Goal: Information Seeking & Learning: Learn about a topic

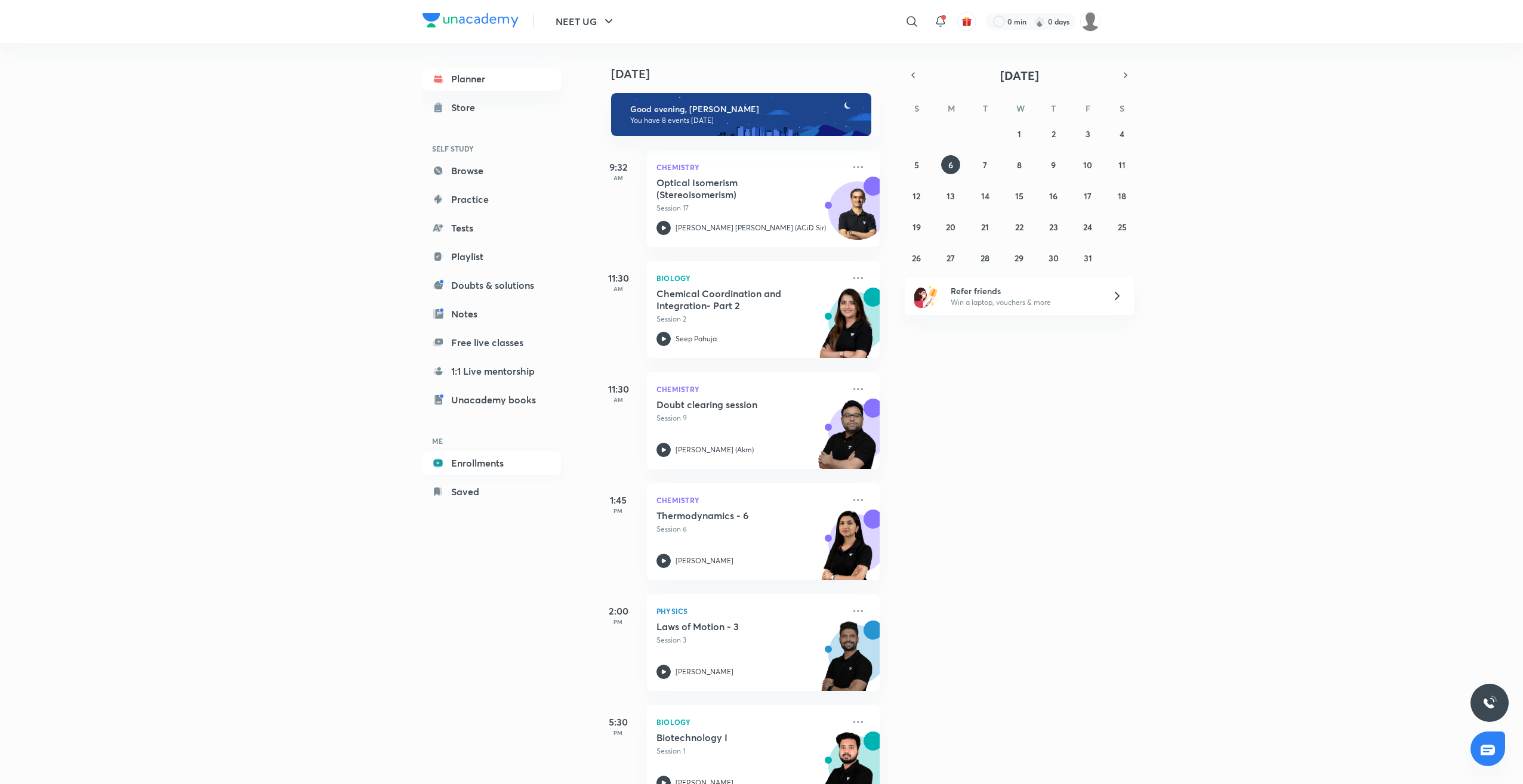
click at [521, 455] on link "Enrollments" at bounding box center [492, 462] width 138 height 24
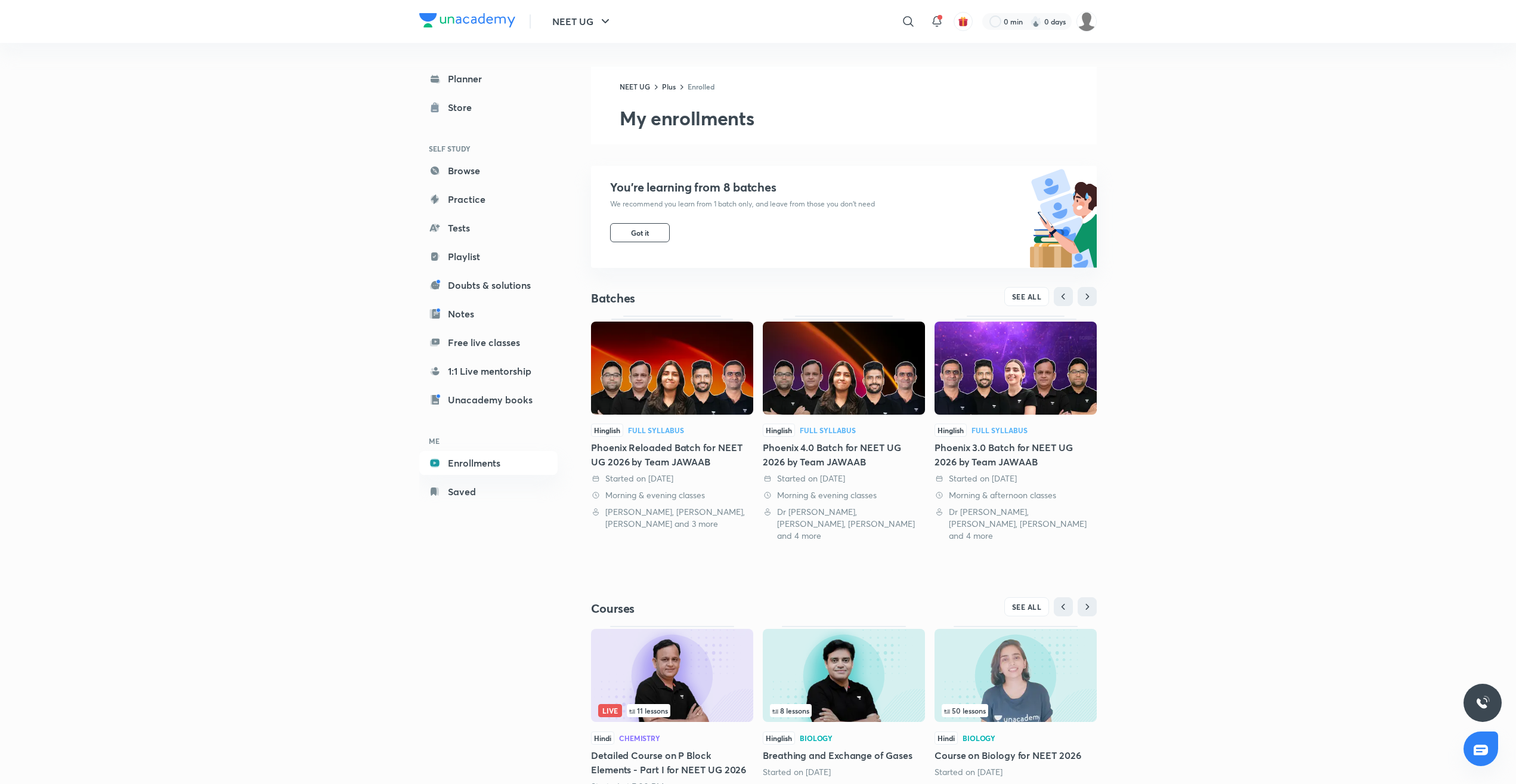
click at [845, 380] on img at bounding box center [845, 368] width 163 height 93
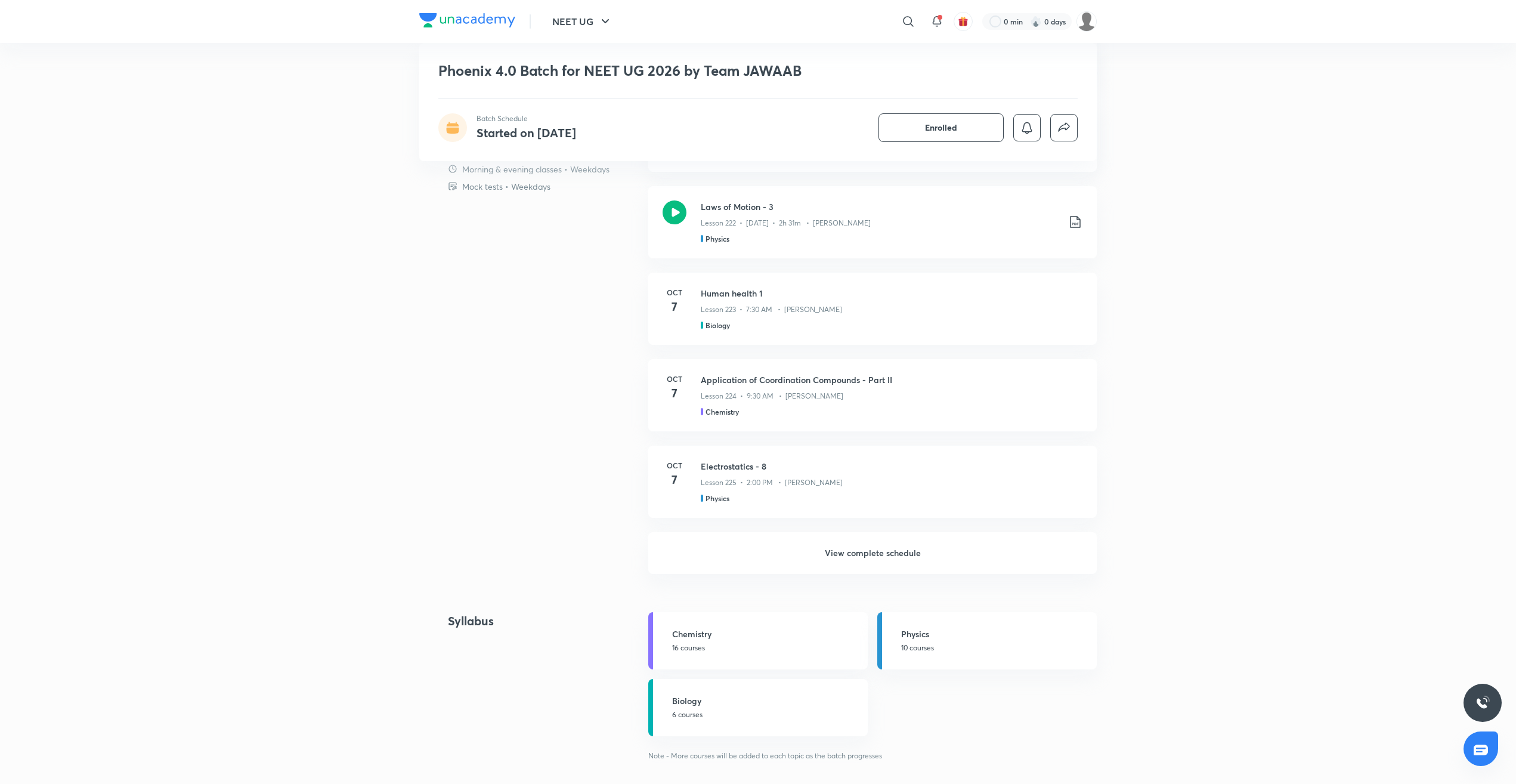
scroll to position [1253, 0]
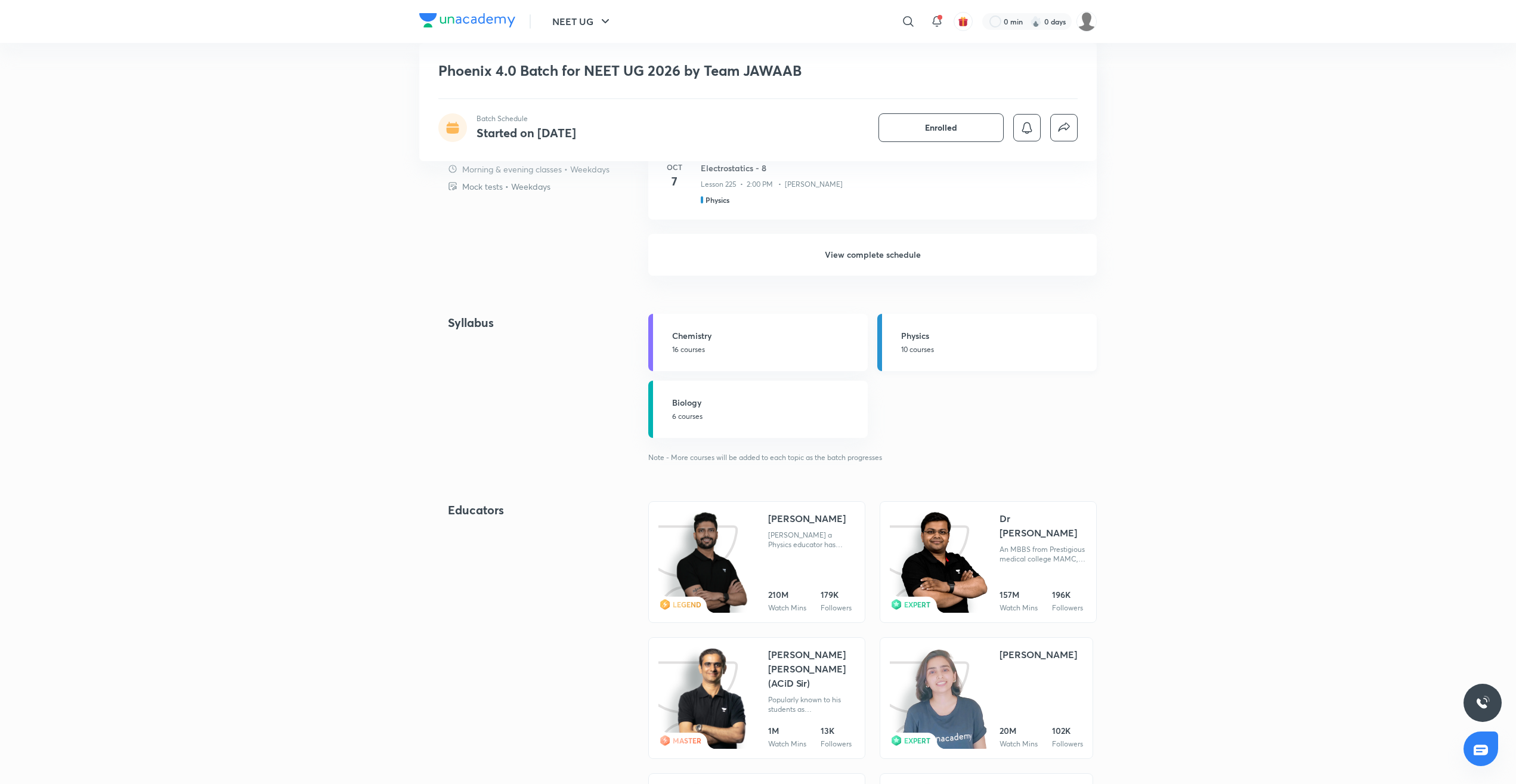
click at [918, 335] on h5 "Physics" at bounding box center [995, 335] width 188 height 12
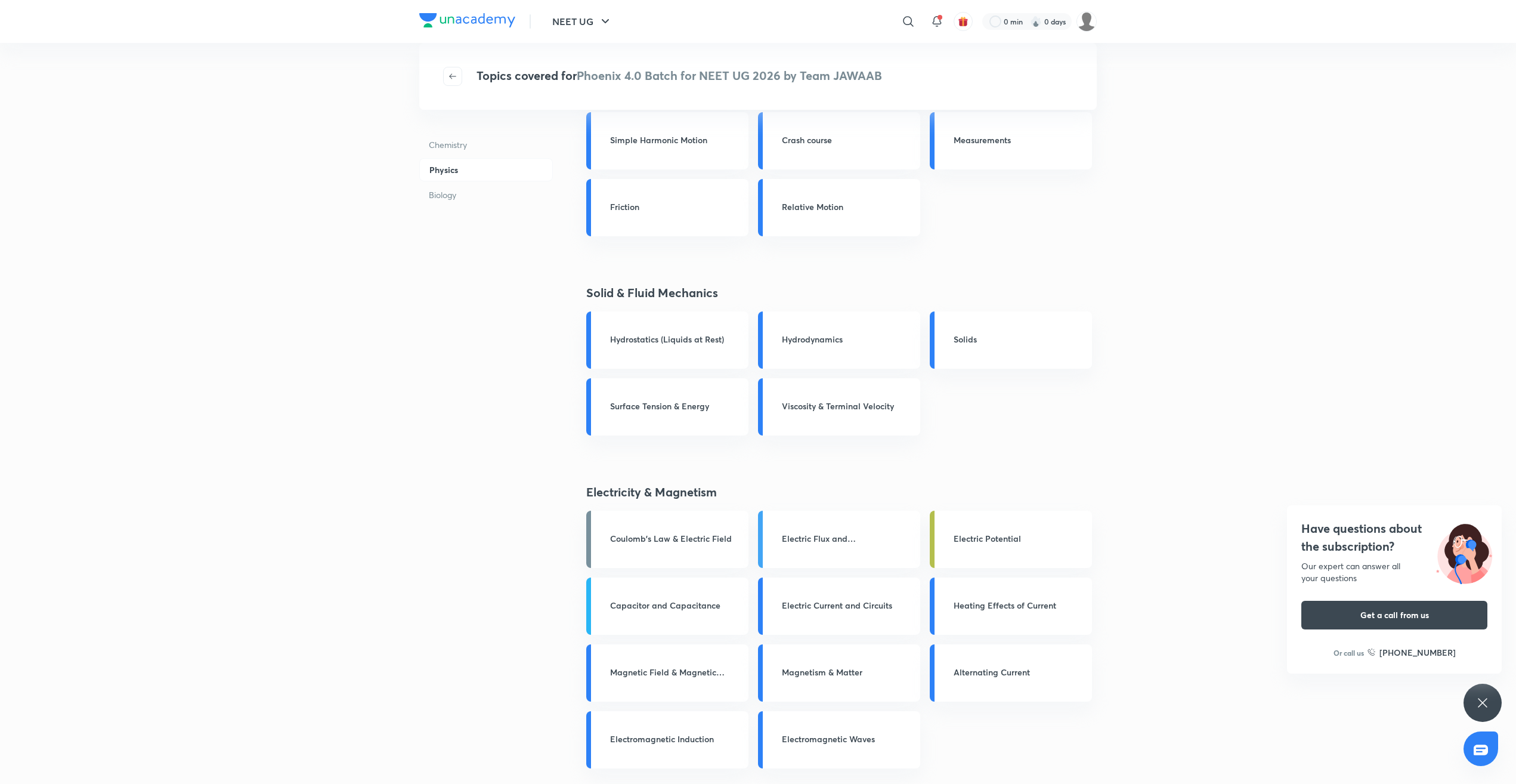
scroll to position [537, 0]
